Goal: Task Accomplishment & Management: Complete application form

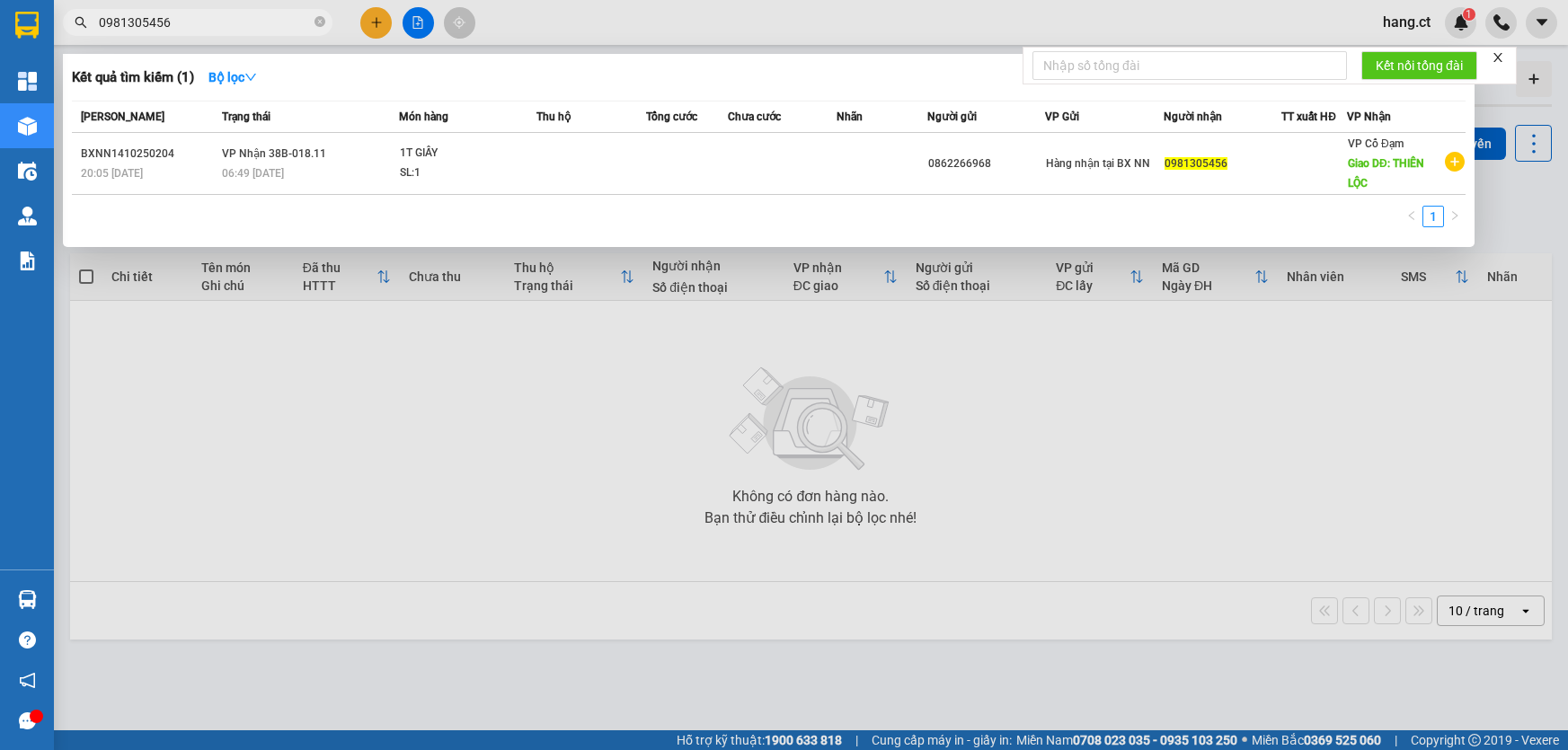
click at [278, 25] on input "0981305456" at bounding box center [204, 22] width 212 height 20
type input "0"
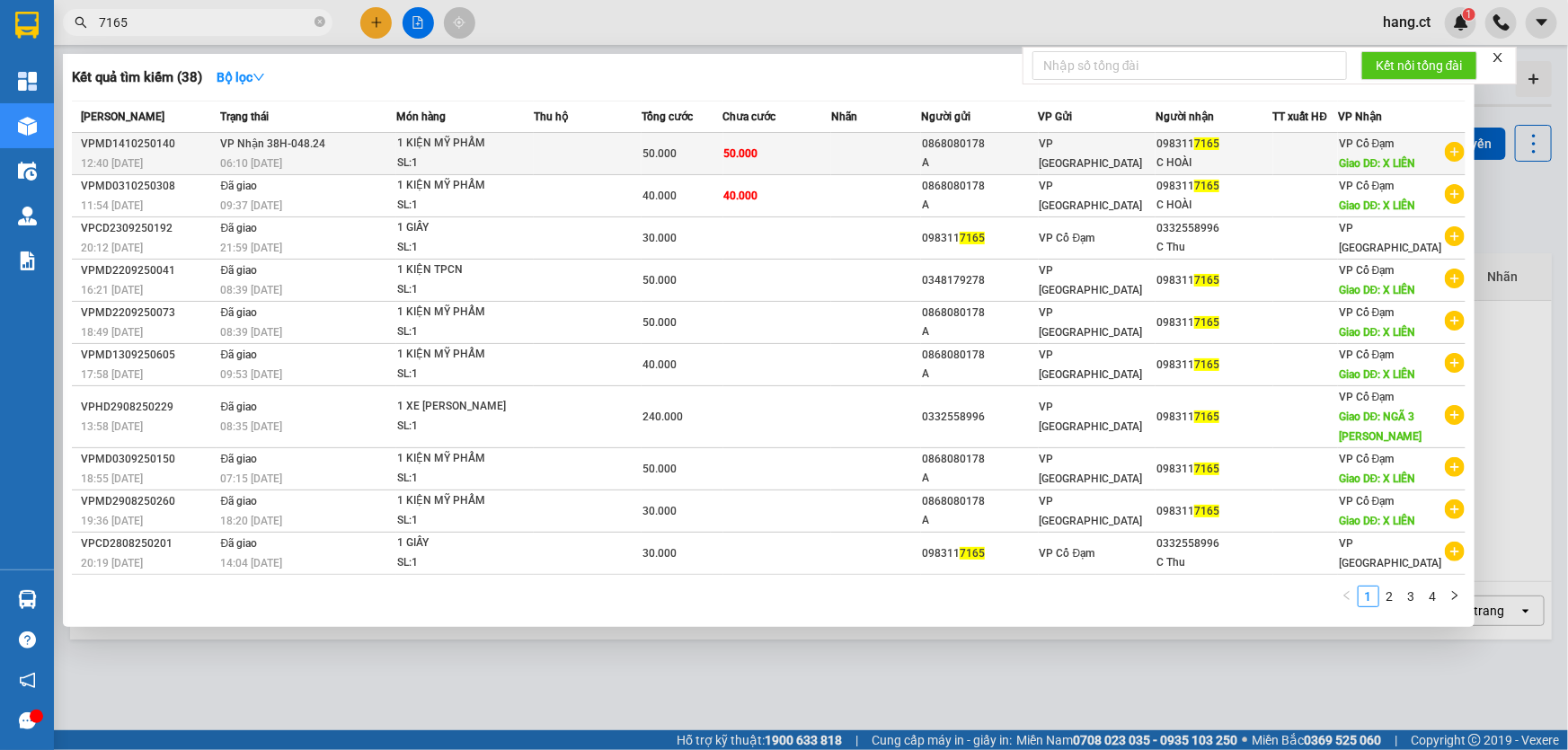
type input "7165"
click at [432, 150] on div "1 KIỆN MỸ PHẨM" at bounding box center [465, 143] width 135 height 20
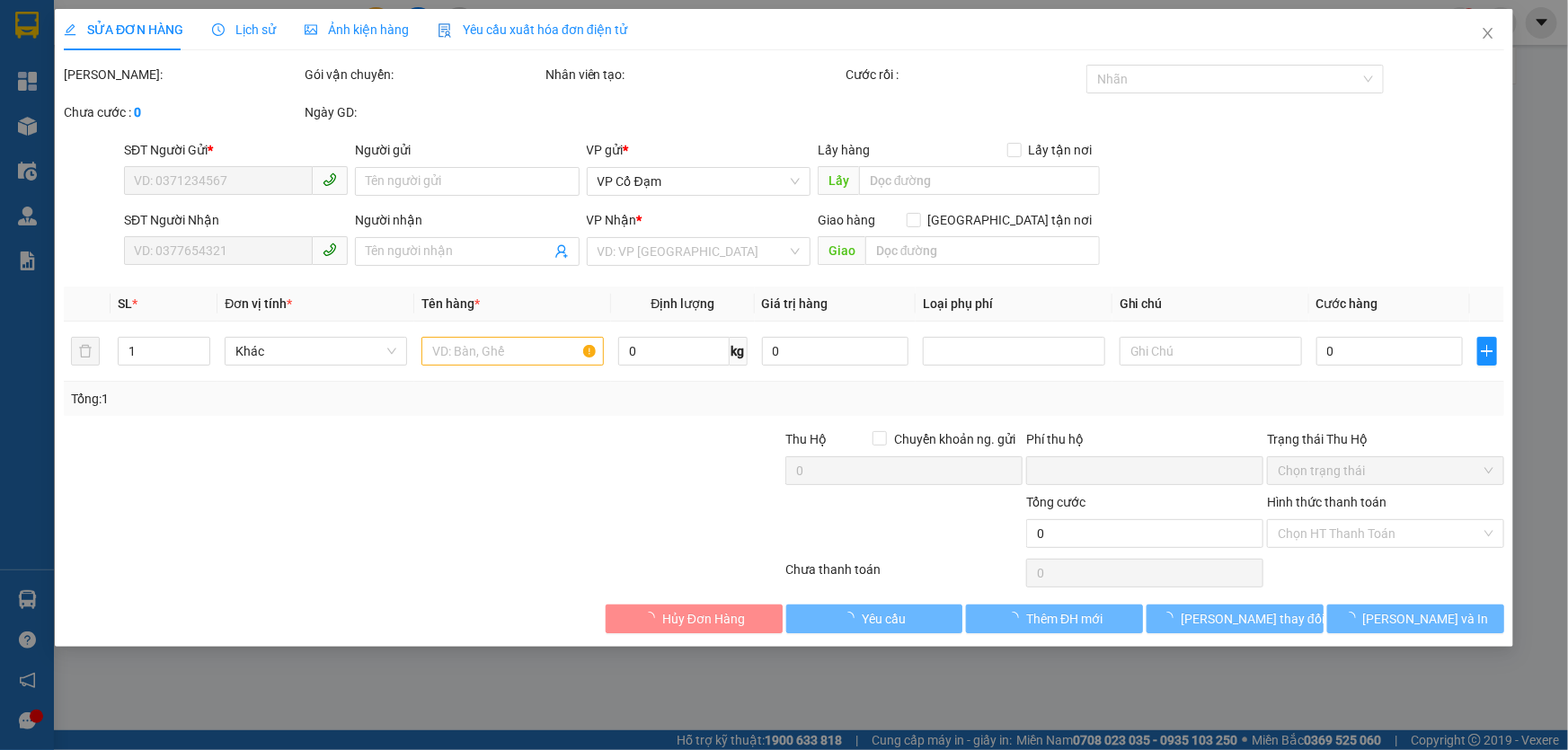
type input "0868080178"
type input "A"
type input "0983117165"
type input "C HOÀI"
type input "X LIÊN"
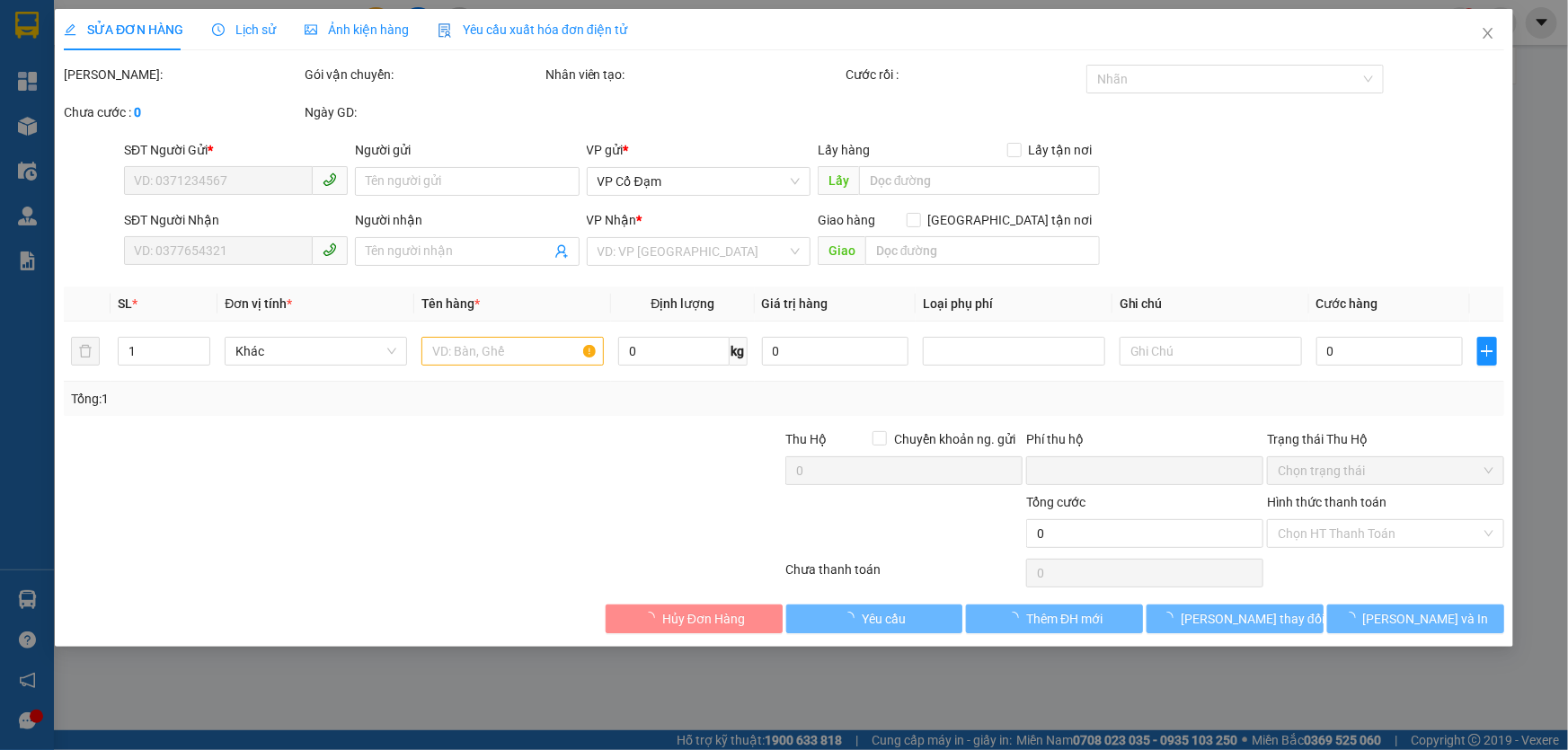
type input "0"
type input "50.000"
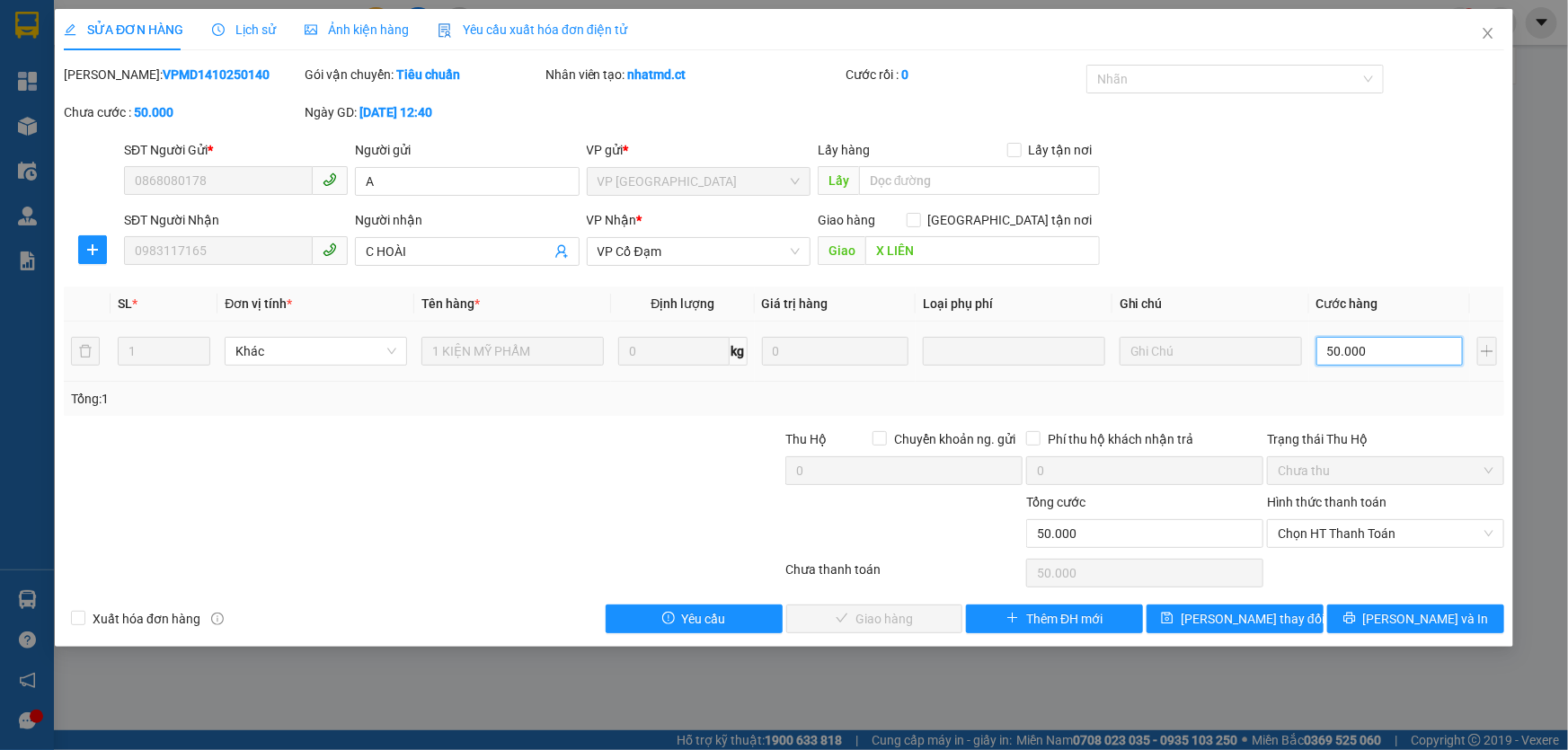
click at [1348, 352] on input "50.000" at bounding box center [1390, 351] width 146 height 29
type input "4"
type input "40"
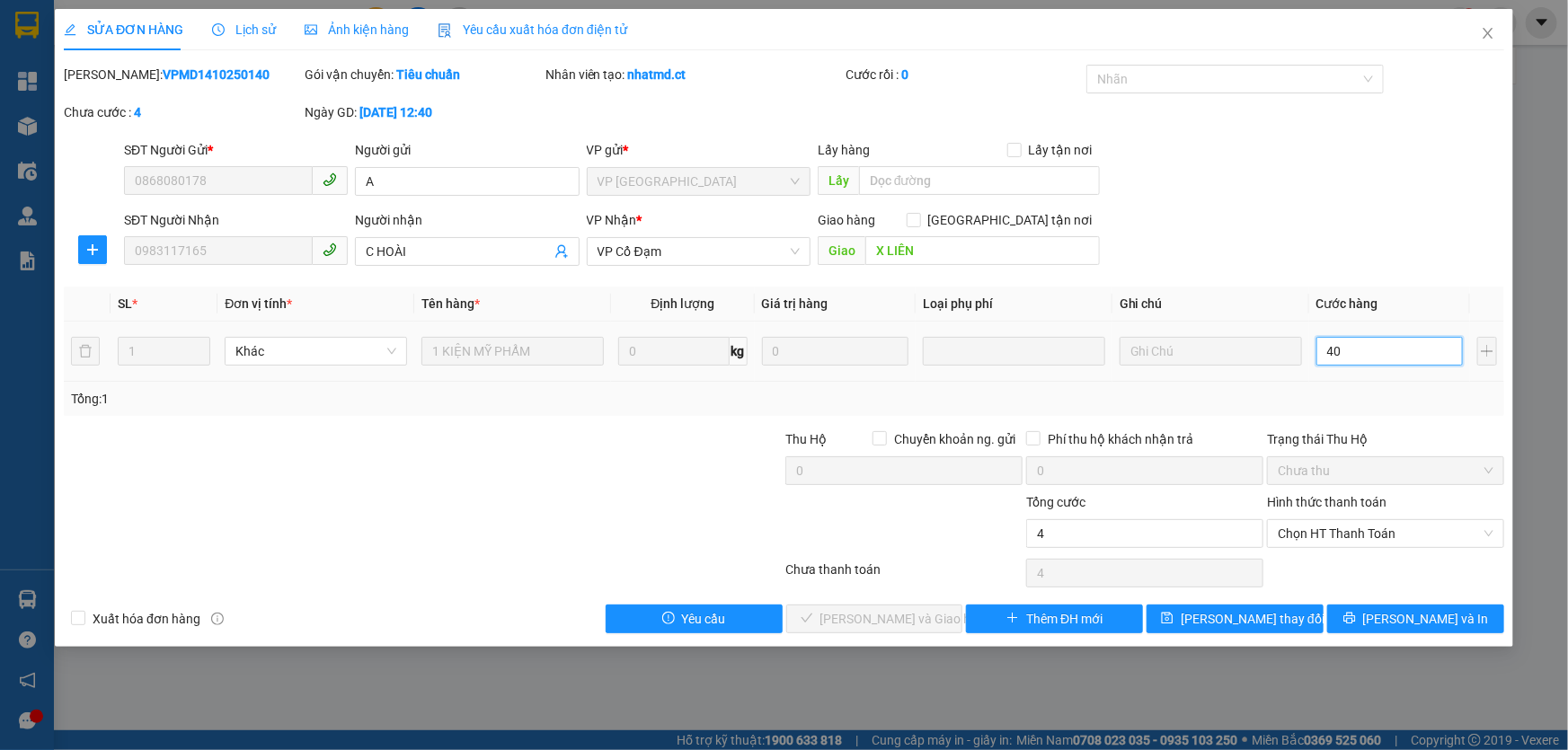
type input "40"
type input "40.000"
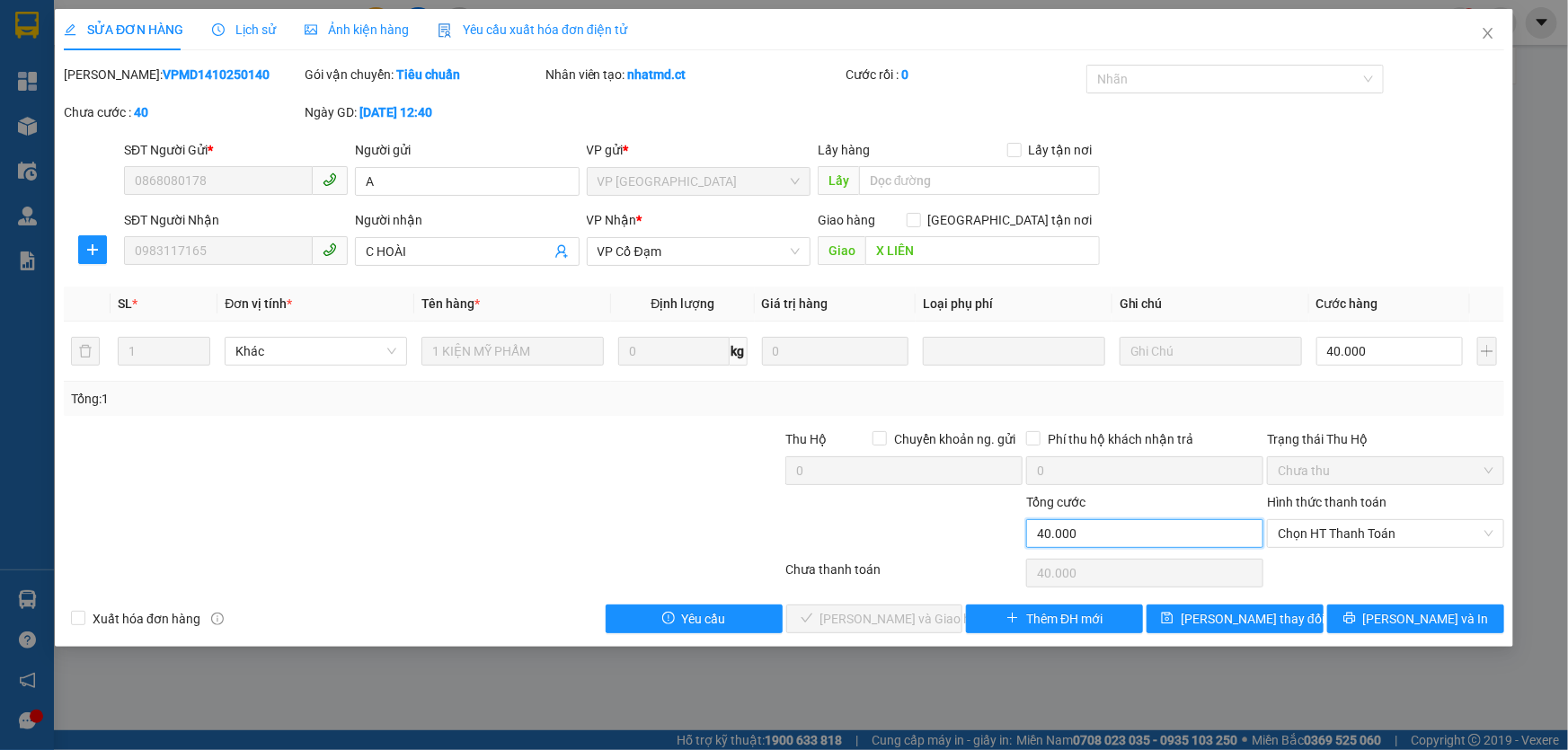
click at [1158, 536] on input "40.000" at bounding box center [1144, 533] width 237 height 29
click at [1423, 532] on span "Chọn HT Thanh Toán" at bounding box center [1386, 533] width 216 height 27
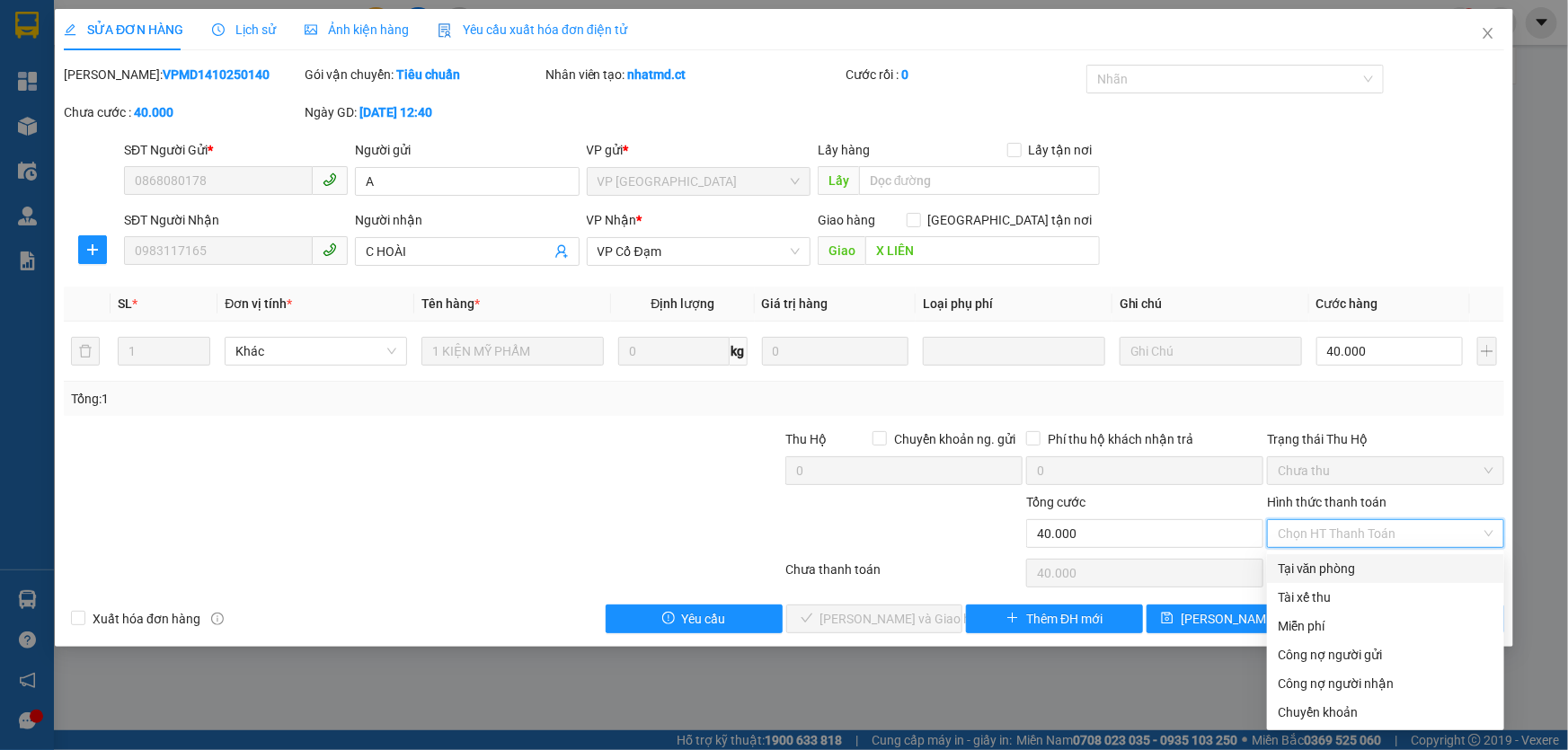
click at [1364, 571] on div "Tại văn phòng" at bounding box center [1386, 568] width 216 height 20
type input "0"
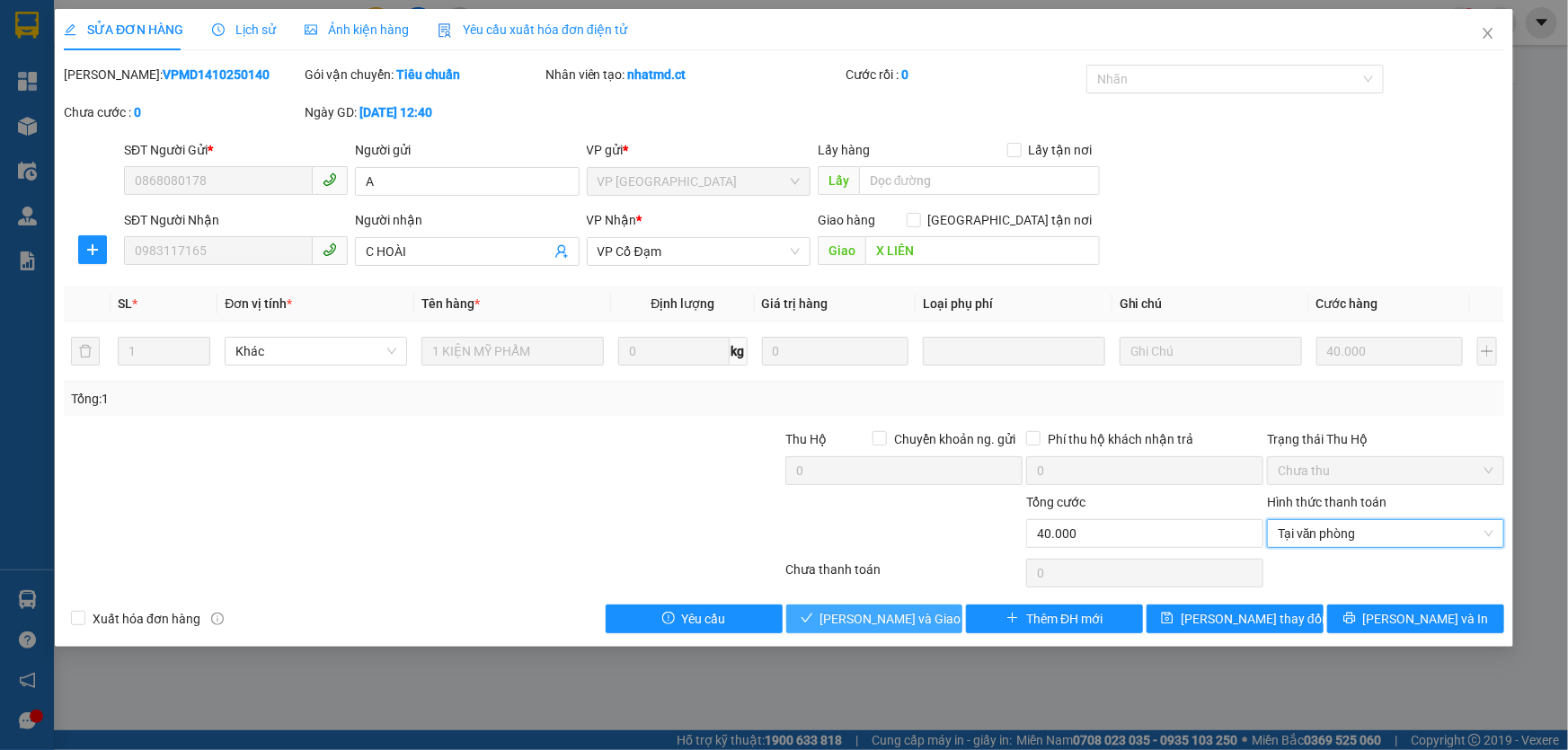
click at [917, 616] on span "[PERSON_NAME] và Giao hàng" at bounding box center [907, 619] width 173 height 20
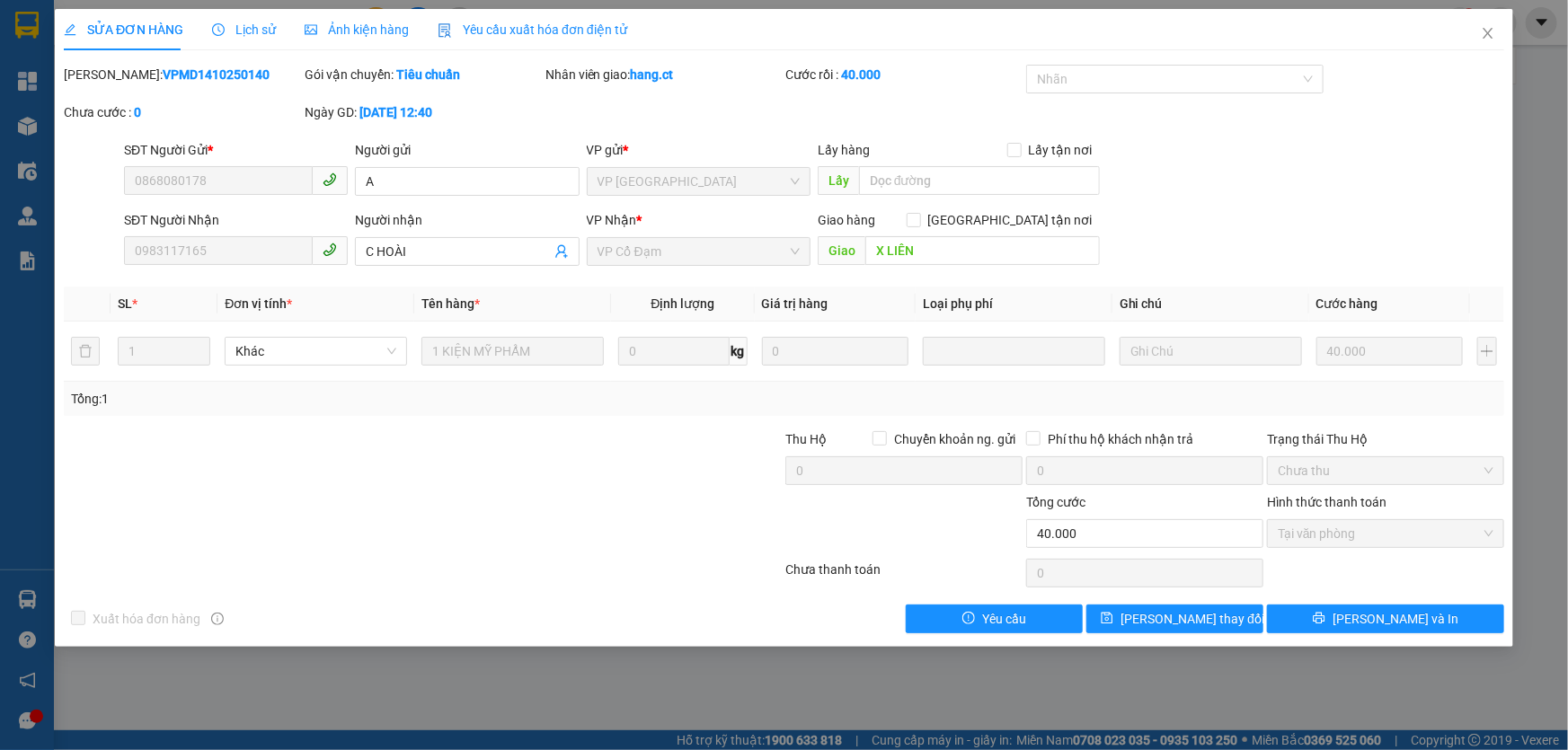
click at [746, 682] on div "SỬA ĐƠN HÀNG Lịch sử Ảnh kiện hàng Yêu cầu xuất hóa đơn điện tử Total Paid Fee …" at bounding box center [784, 375] width 1568 height 750
